Goal: Contribute content: Contribute content

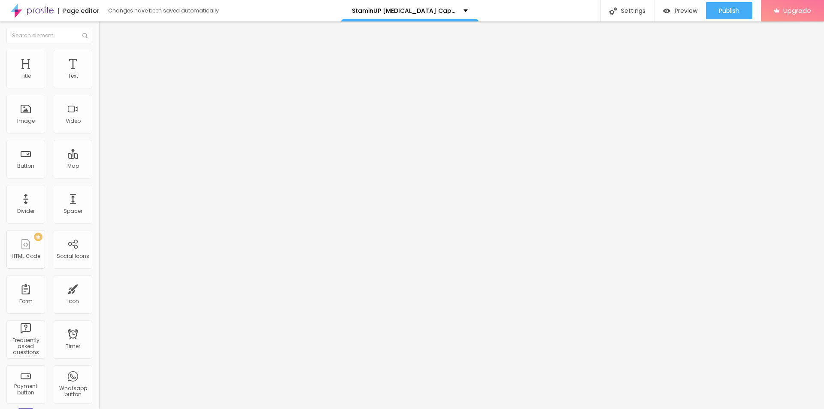
click at [105, 32] on img "button" at bounding box center [108, 31] width 7 height 7
click at [99, 74] on span "Add image" at bounding box center [116, 70] width 35 height 7
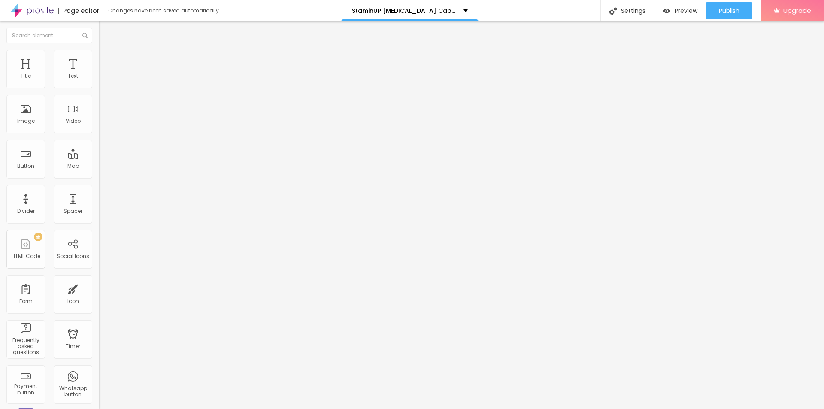
click at [99, 87] on input "text" at bounding box center [150, 82] width 103 height 9
paste input "StaminUP [MEDICAL_DATA] Capsules [GEOGRAPHIC_DATA]"
type input "StaminUP [MEDICAL_DATA] Capsules [GEOGRAPHIC_DATA]"
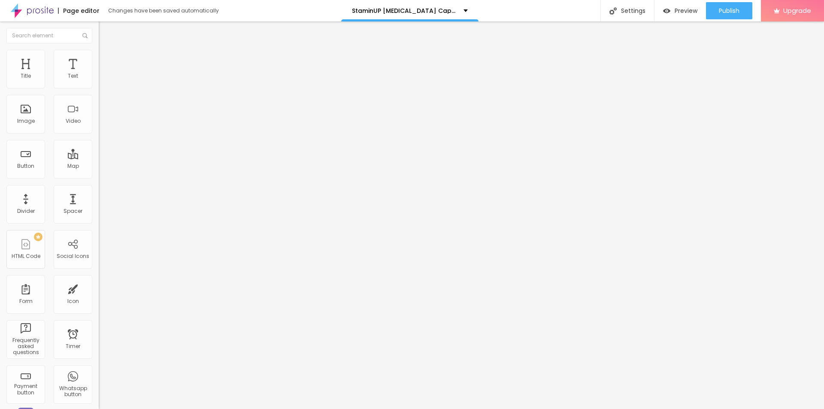
click at [99, 176] on input "https://" at bounding box center [150, 171] width 103 height 9
paste input "[DOMAIN_NAME][URL][MEDICAL_DATA]"
type input "[URL][DOMAIN_NAME][MEDICAL_DATA]"
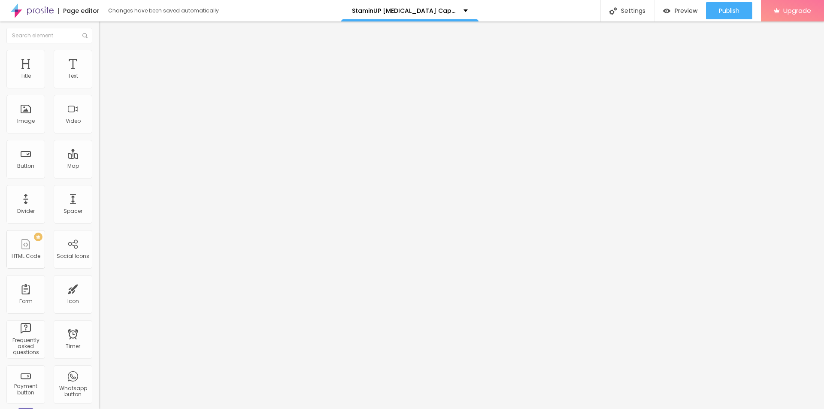
click at [99, 54] on img at bounding box center [103, 54] width 8 height 8
type input "80"
type input "75"
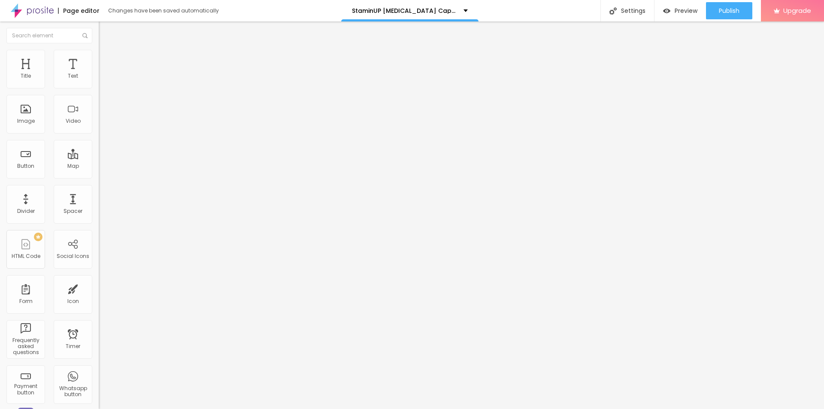
type input "70"
type input "65"
type input "60"
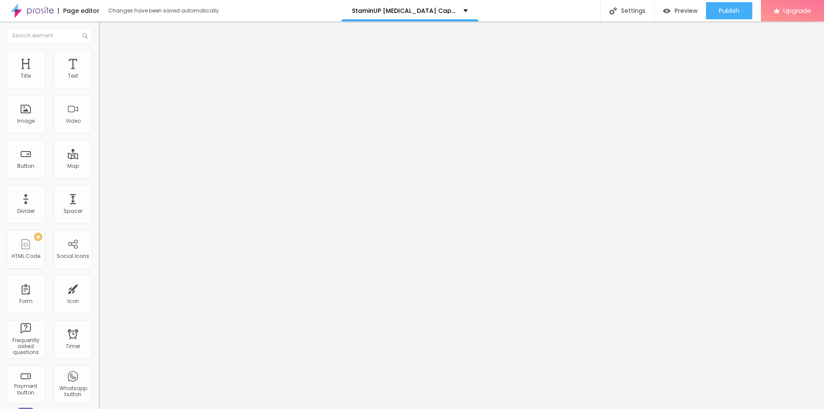
drag, startPoint x: 88, startPoint y: 92, endPoint x: 55, endPoint y: 96, distance: 33.3
type input "60"
click at [99, 88] on input "range" at bounding box center [126, 84] width 55 height 7
type input "38"
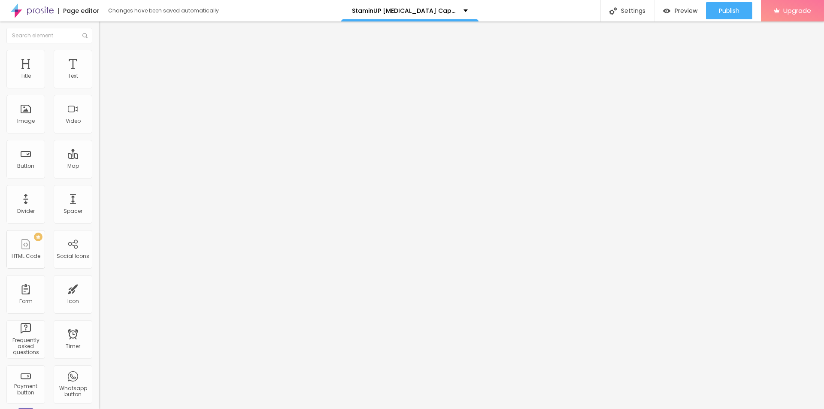
type input "41"
type input "51"
type input "63"
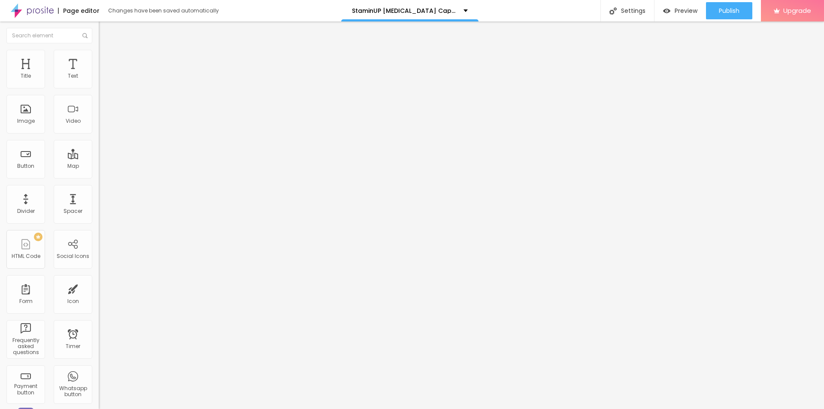
type input "63"
type input "64"
type input "54"
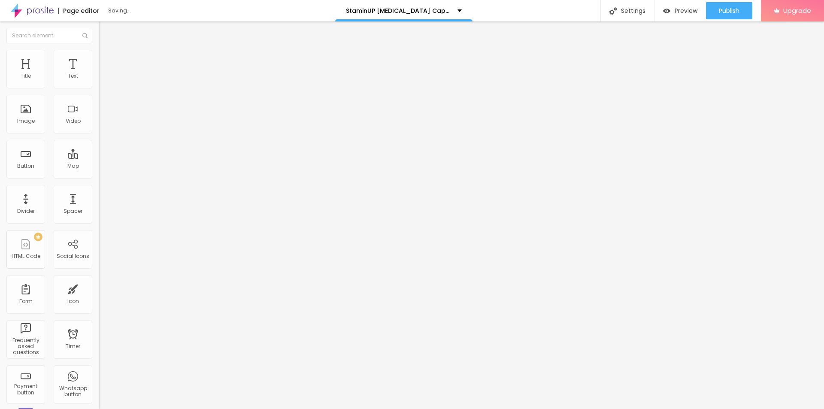
type input "33"
type input "10"
type input "3"
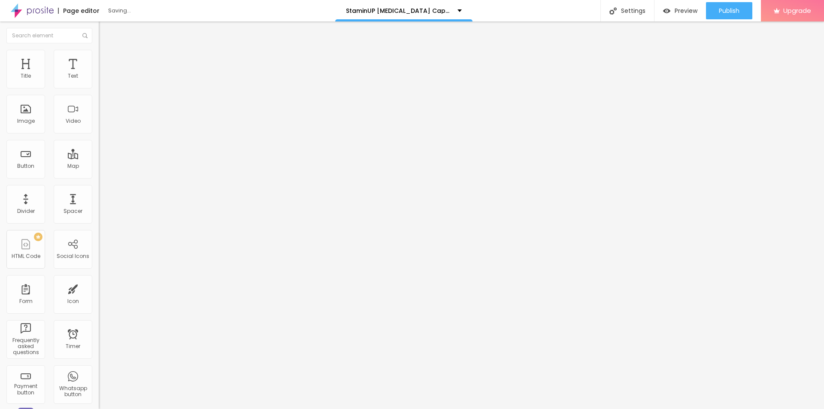
type input "3"
type input "0"
drag, startPoint x: 21, startPoint y: 110, endPoint x: 7, endPoint y: 112, distance: 13.9
click at [99, 188] on input "range" at bounding box center [126, 191] width 55 height 7
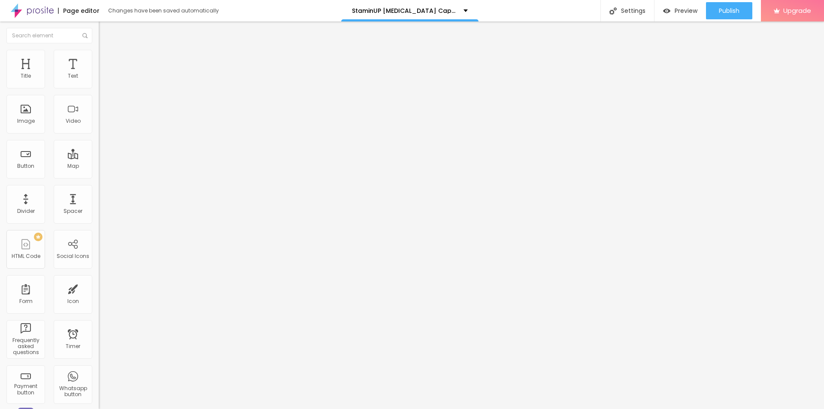
click at [106, 61] on span "Advanced" at bounding box center [120, 64] width 28 height 7
type input "32"
type input "54"
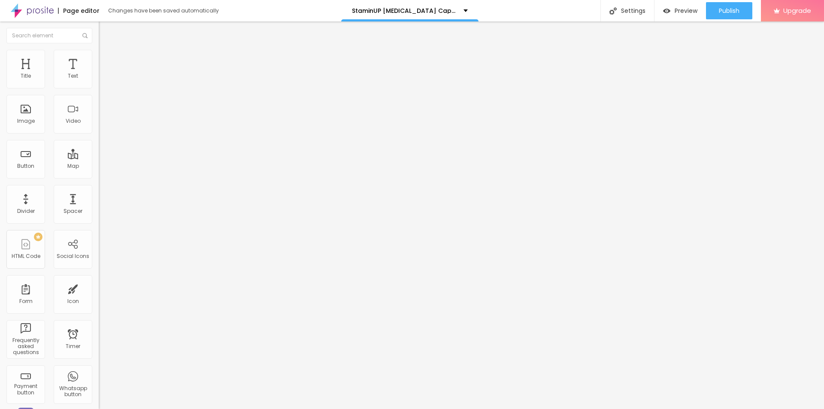
type input "58"
type input "60"
type input "65"
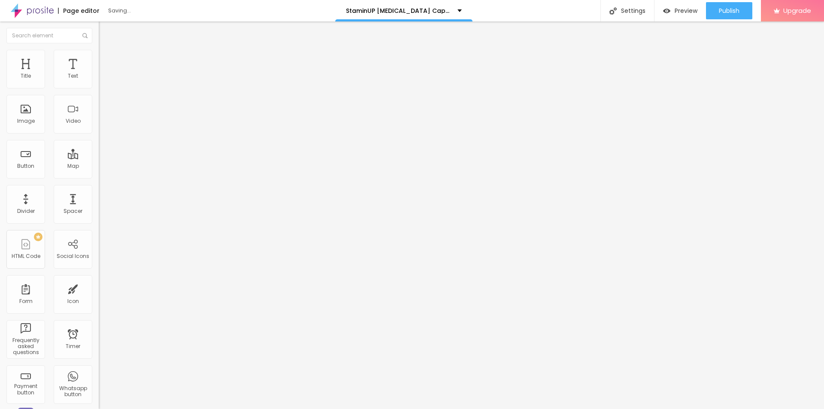
type input "65"
type input "71"
type input "75"
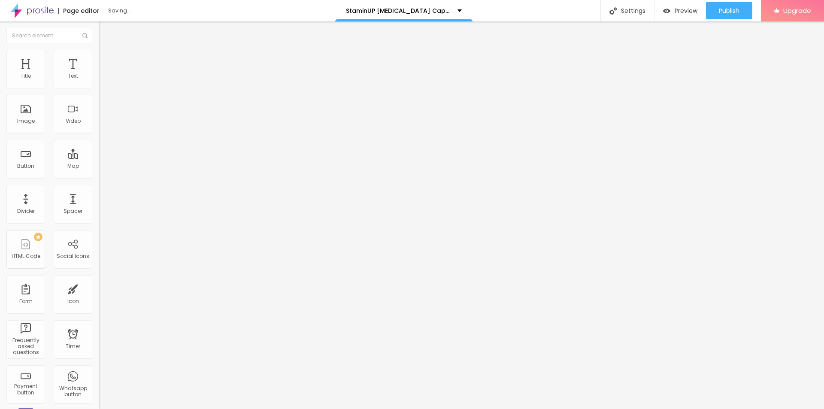
type input "71"
type input "53"
type input "4"
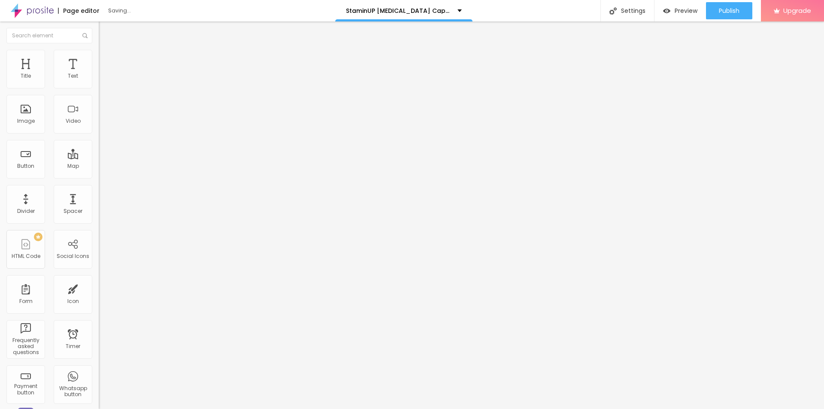
type input "4"
type input "0"
drag, startPoint x: 25, startPoint y: 86, endPoint x: 0, endPoint y: 89, distance: 25.0
type input "0"
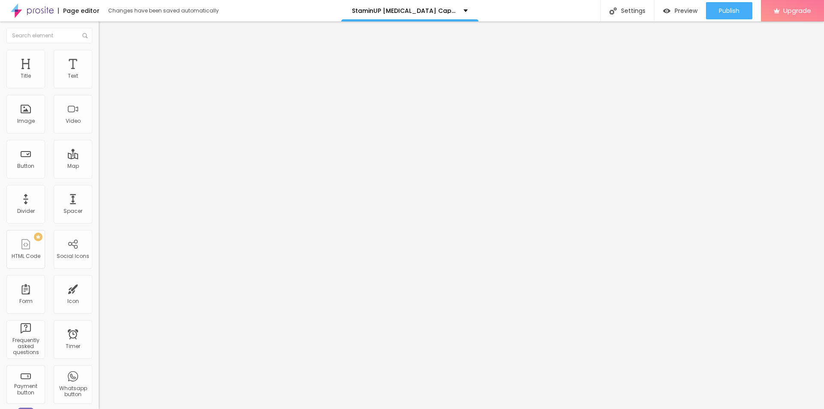
click at [99, 167] on input "range" at bounding box center [126, 170] width 55 height 7
type input "11"
type input "16"
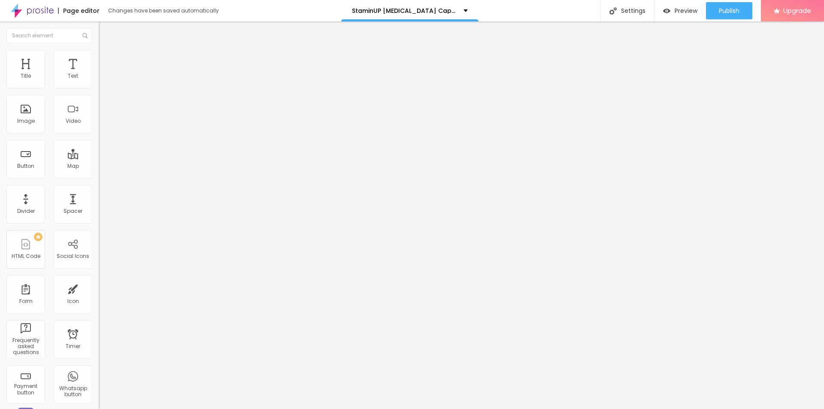
type input "21"
type input "34"
type input "47"
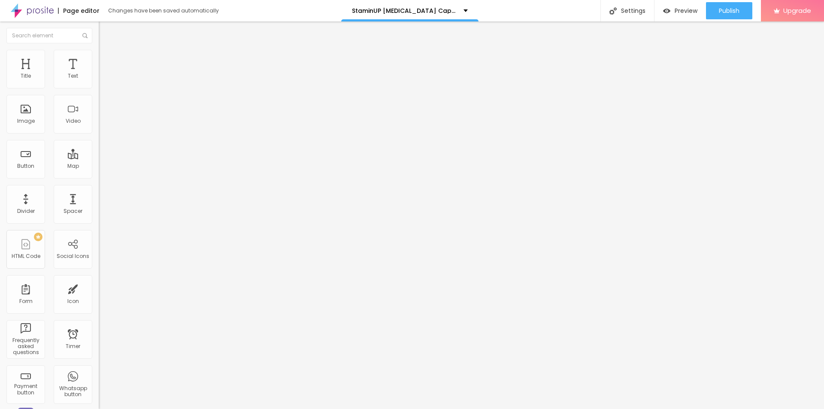
type input "47"
type input "77"
type input "95"
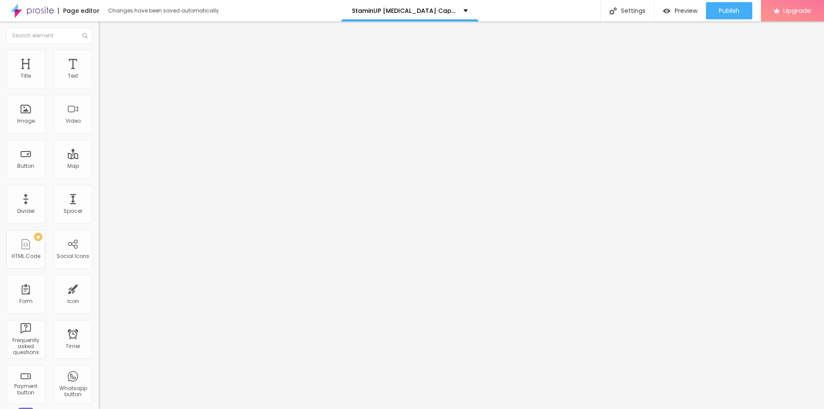
type input "100"
type input "95"
type input "83"
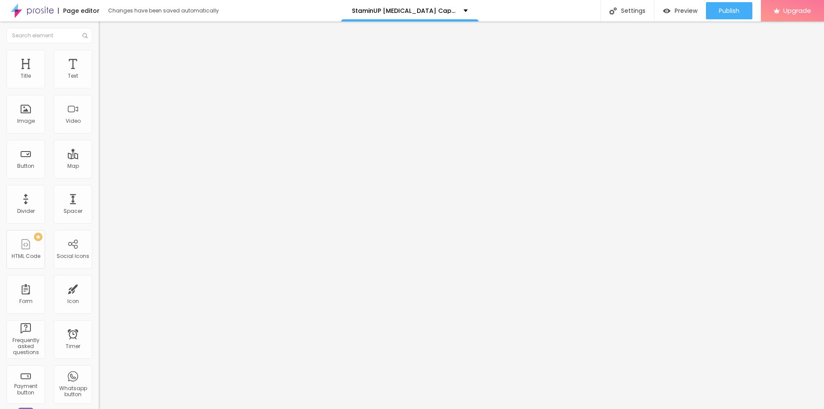
type input "83"
type input "33"
type input "23"
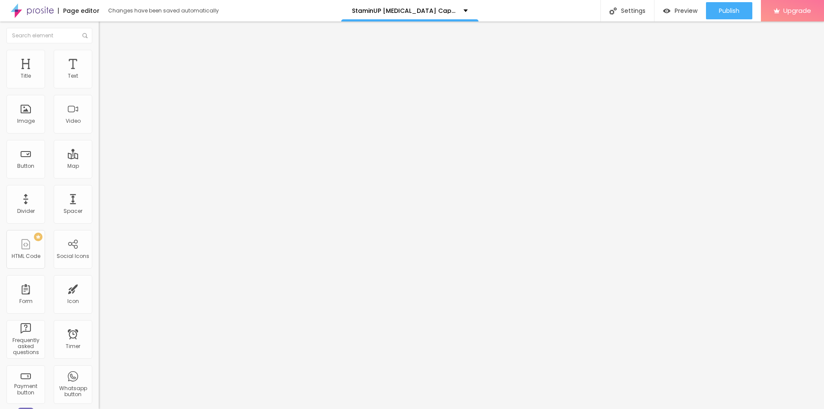
type input "19"
type input "17"
type input "16"
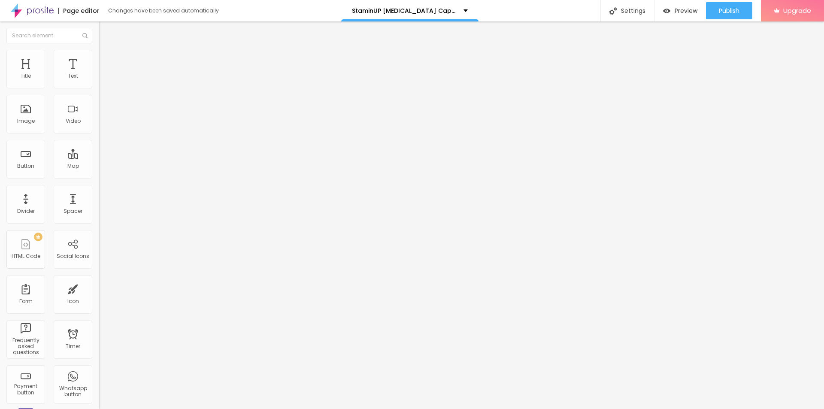
type input "16"
type input "7"
type input "18"
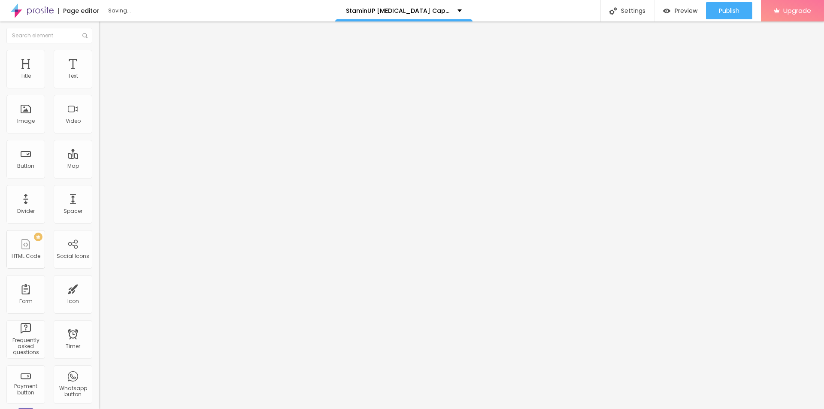
type input "22"
type input "26"
type input "28"
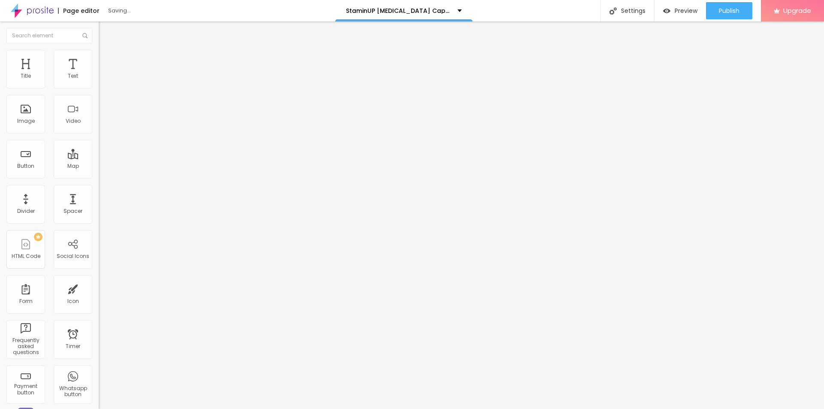
type input "28"
type input "29"
type input "28"
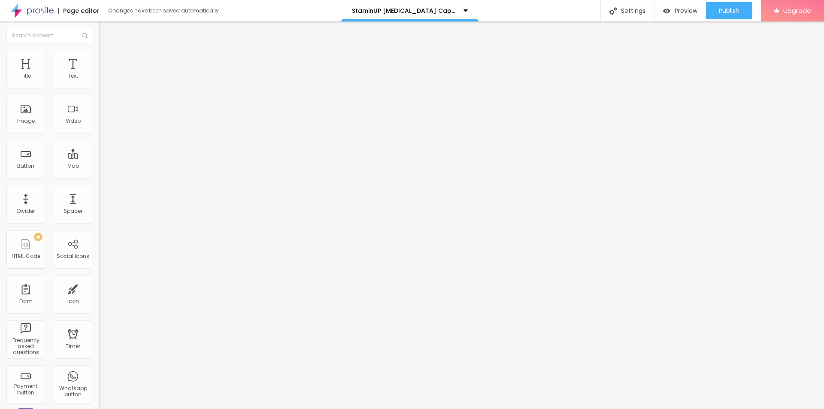
type input "27"
type input "25"
drag, startPoint x: 23, startPoint y: 101, endPoint x: 33, endPoint y: 109, distance: 13.1
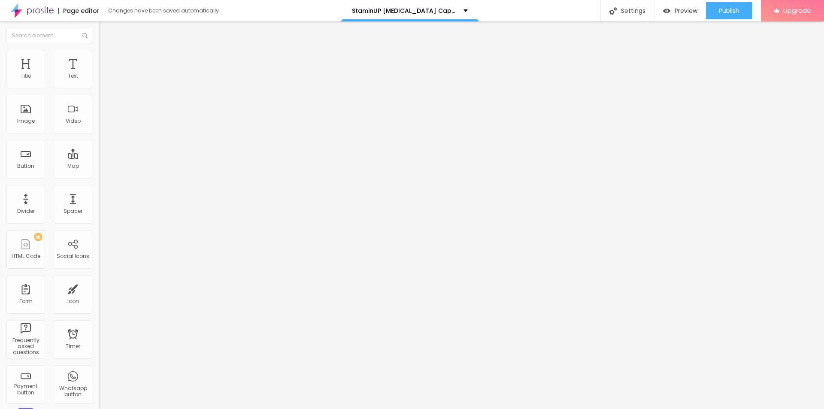
type input "25"
click at [99, 288] on input "range" at bounding box center [126, 291] width 55 height 7
click at [99, 340] on input "text" at bounding box center [150, 344] width 103 height 9
click at [99, 364] on li "Phone" at bounding box center [148, 366] width 99 height 5
click at [99, 369] on div at bounding box center [148, 369] width 99 height 0
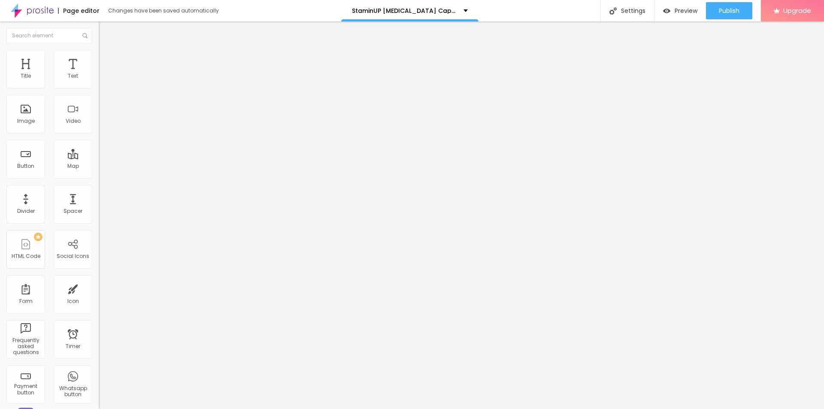
click at [99, 374] on div at bounding box center [148, 374] width 99 height 0
click at [99, 379] on div at bounding box center [148, 379] width 99 height 0
click at [99, 374] on div at bounding box center [148, 374] width 99 height 0
click at [99, 369] on div at bounding box center [148, 369] width 99 height 0
click at [99, 379] on div at bounding box center [148, 379] width 99 height 0
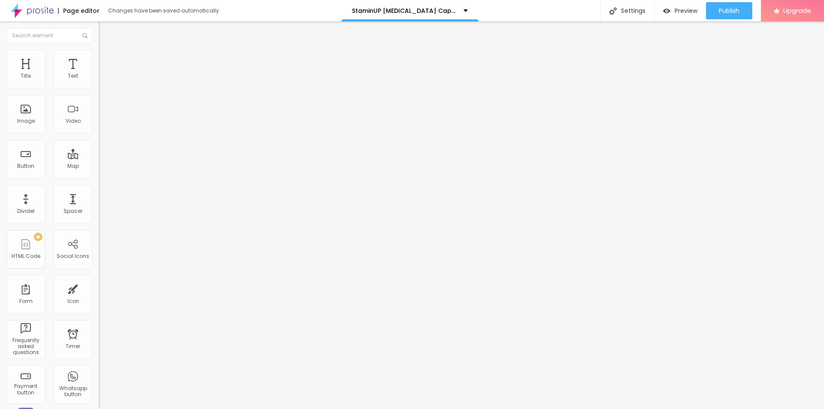
click at [106, 59] on span "Style" at bounding box center [112, 55] width 12 height 7
click at [106, 51] on span "Content" at bounding box center [116, 46] width 21 height 7
click at [99, 82] on button "button" at bounding box center [105, 77] width 12 height 9
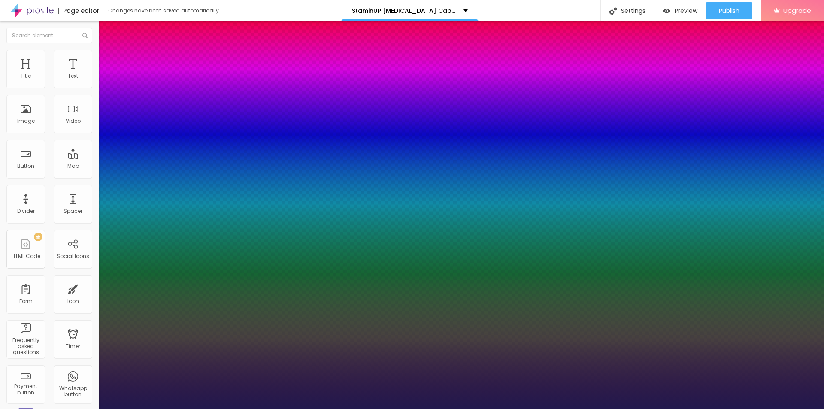
type input "13"
type input "1"
type input "16"
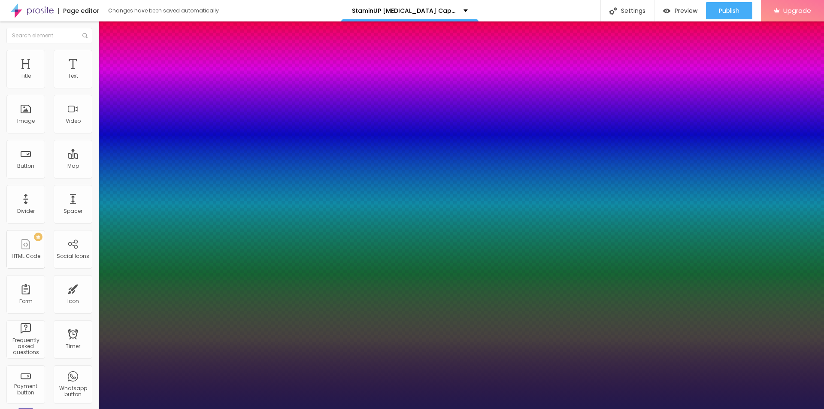
type input "1"
type input "18"
type input "1"
type input "18"
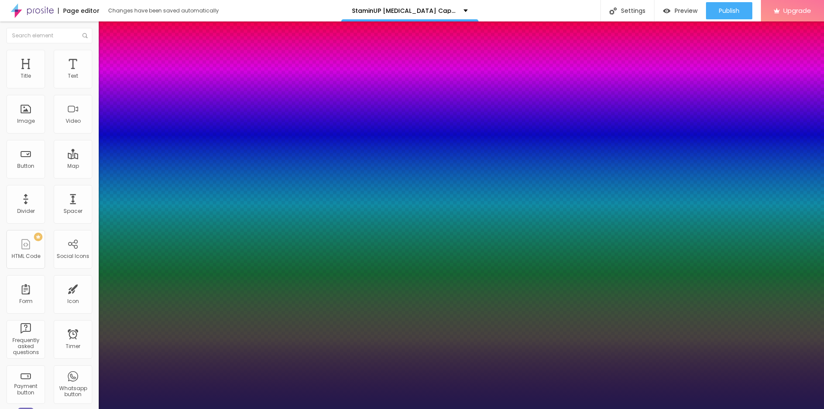
type input "1"
click at [249, 409] on div at bounding box center [412, 409] width 824 height 0
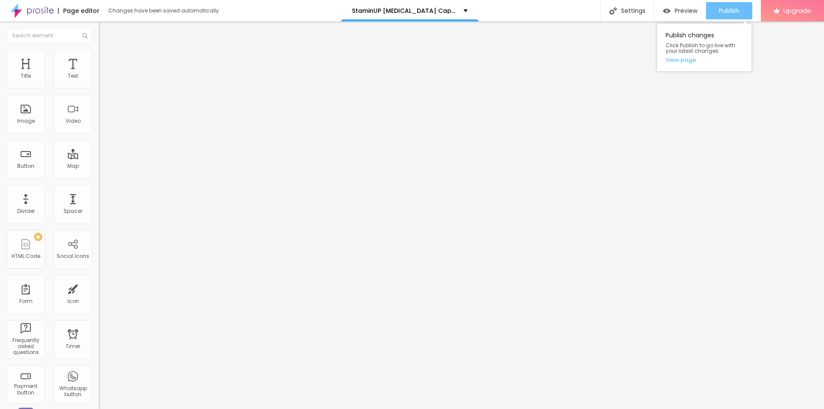
click at [747, 12] on button "Publish" at bounding box center [729, 10] width 46 height 17
click at [727, 10] on span "Publish" at bounding box center [729, 10] width 21 height 7
click at [681, 61] on link "View page" at bounding box center [704, 60] width 77 height 6
